Goal: Task Accomplishment & Management: Use online tool/utility

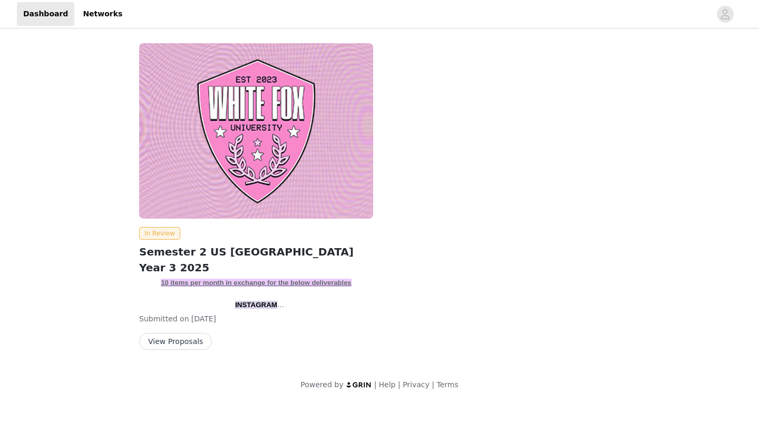
click at [182, 339] on button "View Proposals" at bounding box center [175, 341] width 73 height 17
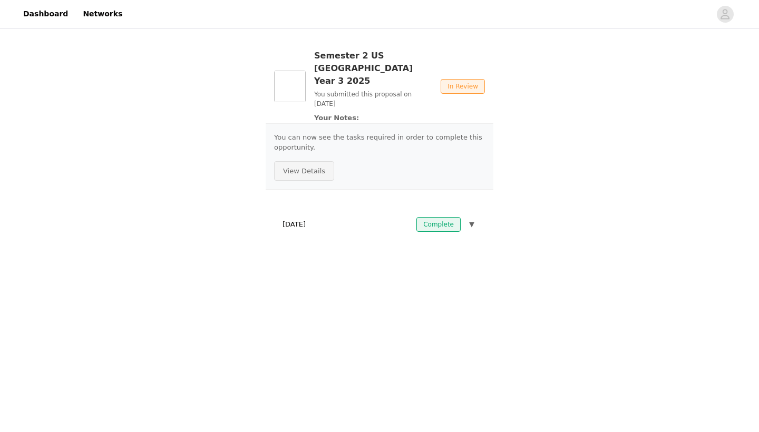
click at [285, 161] on button "View Details" at bounding box center [304, 171] width 60 height 20
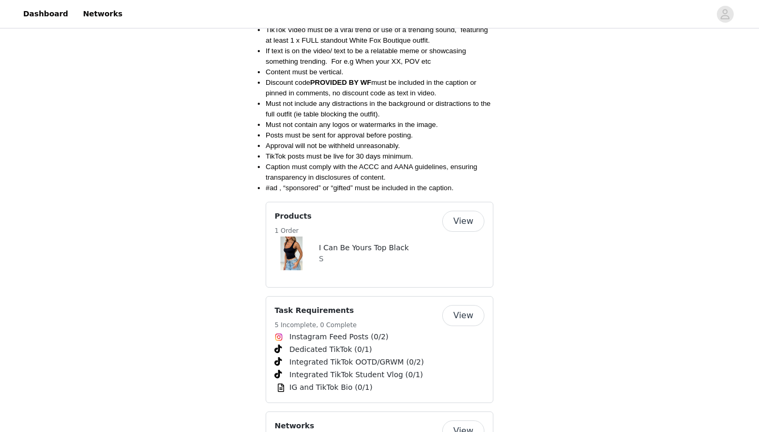
scroll to position [1298, 0]
click at [461, 211] on button "View" at bounding box center [463, 221] width 42 height 21
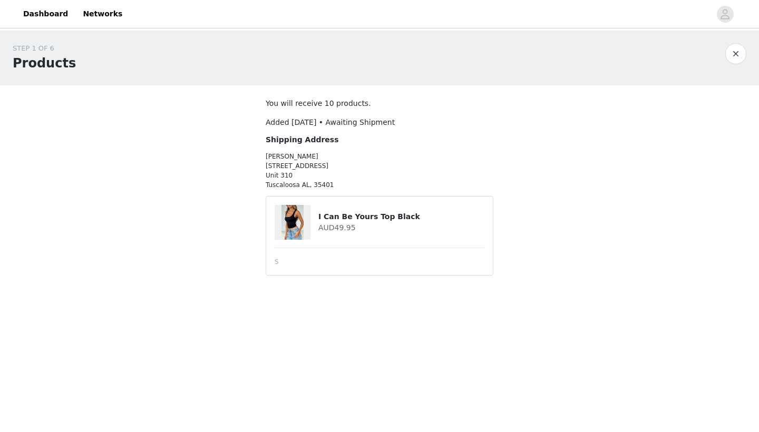
click at [733, 55] on button "button" at bounding box center [736, 53] width 21 height 21
